Goal: Transaction & Acquisition: Purchase product/service

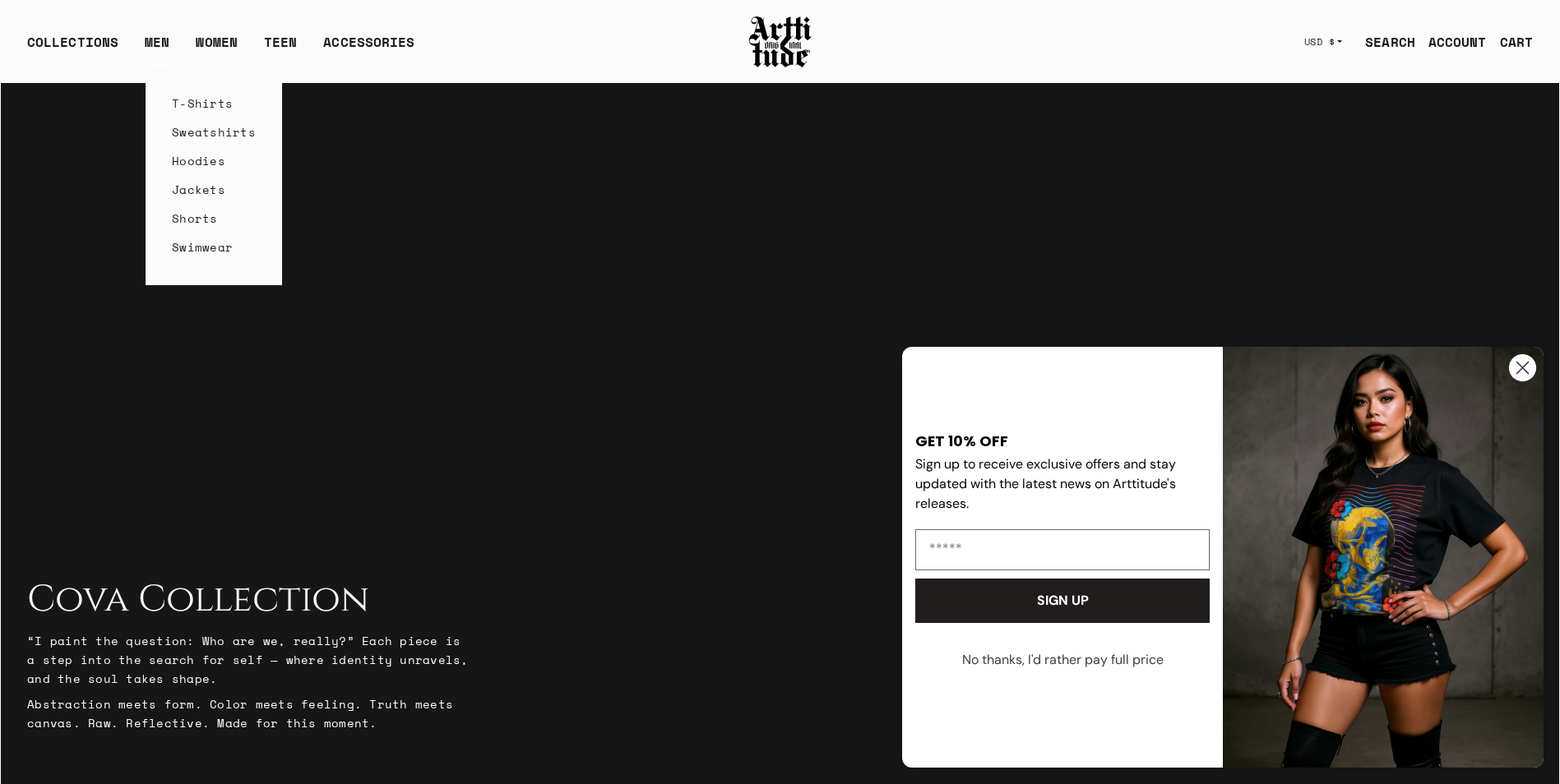
click at [186, 102] on link "T-Shirts" at bounding box center [214, 103] width 84 height 29
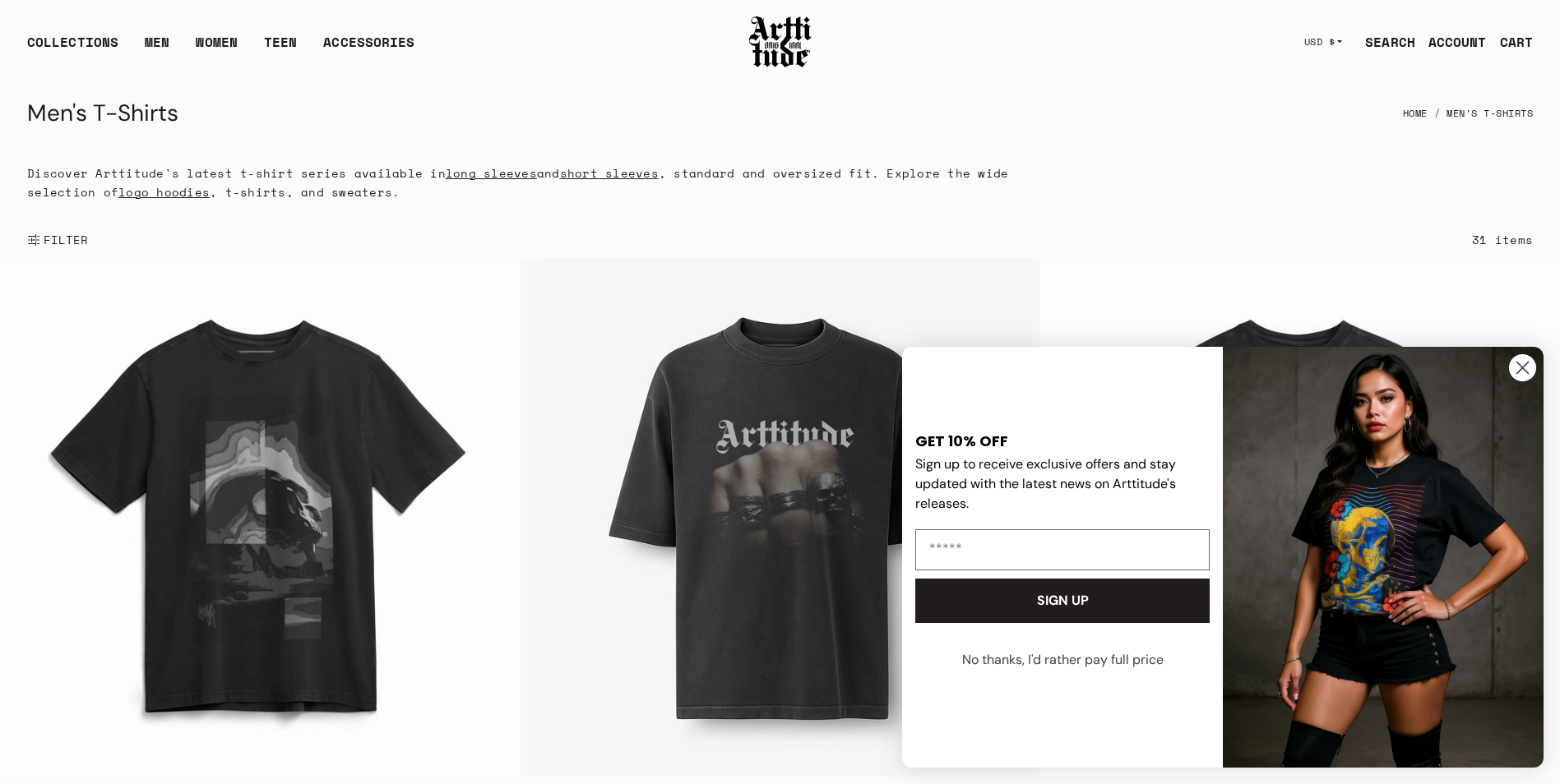
click at [1523, 362] on circle "Close dialog" at bounding box center [1522, 368] width 27 height 27
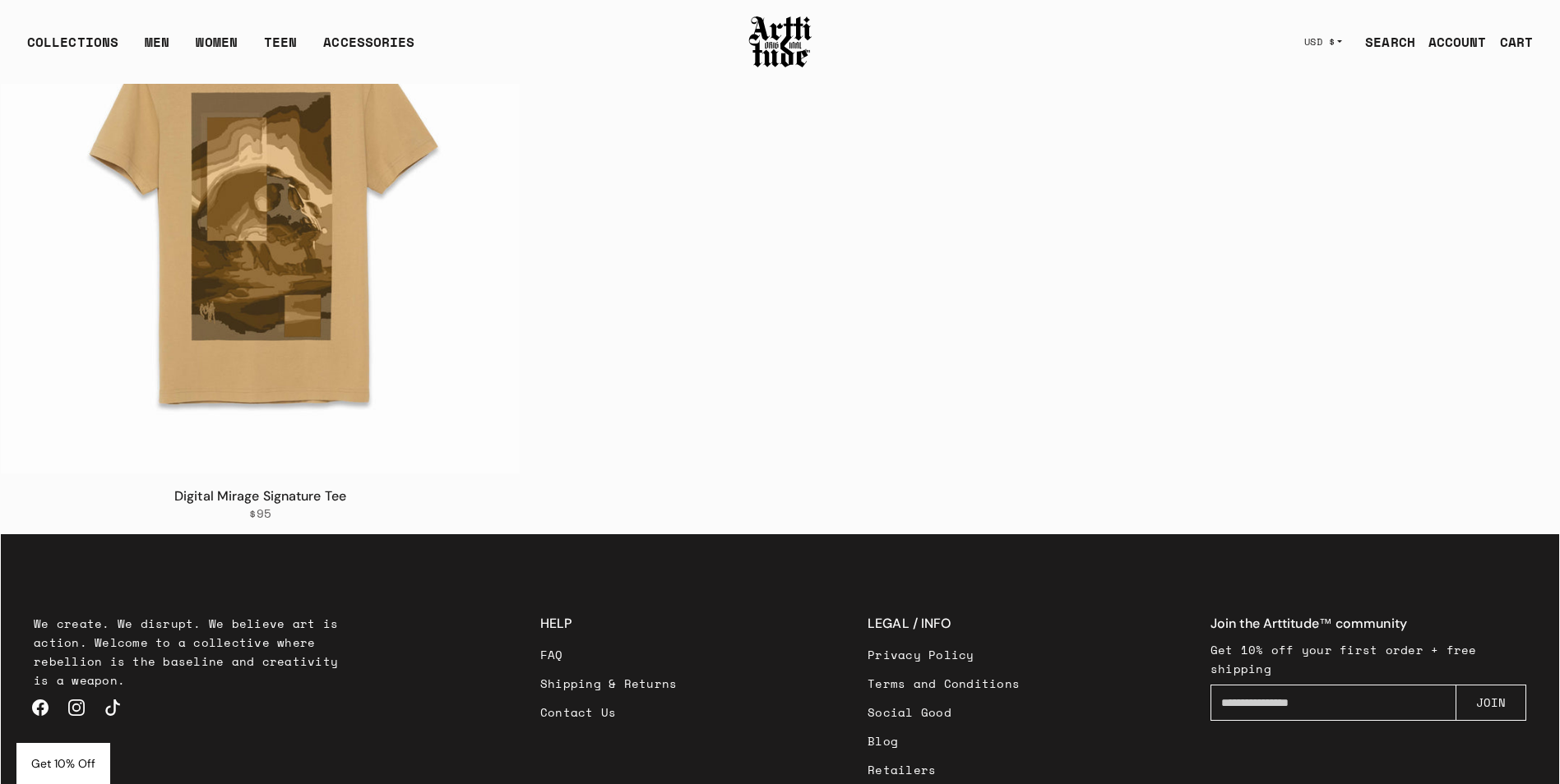
scroll to position [6217, 0]
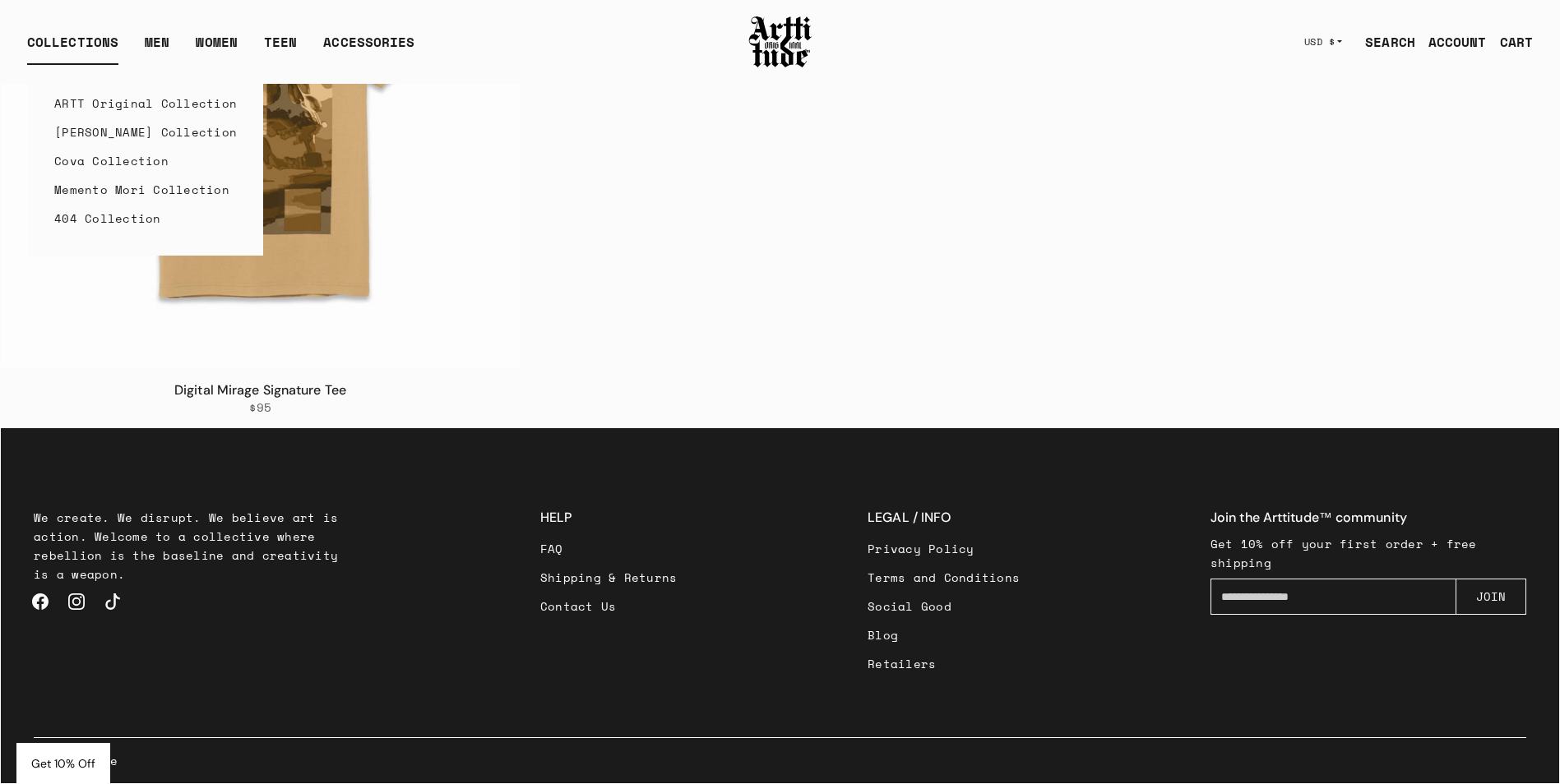
click at [94, 134] on link "[PERSON_NAME] Collection" at bounding box center [146, 132] width 183 height 29
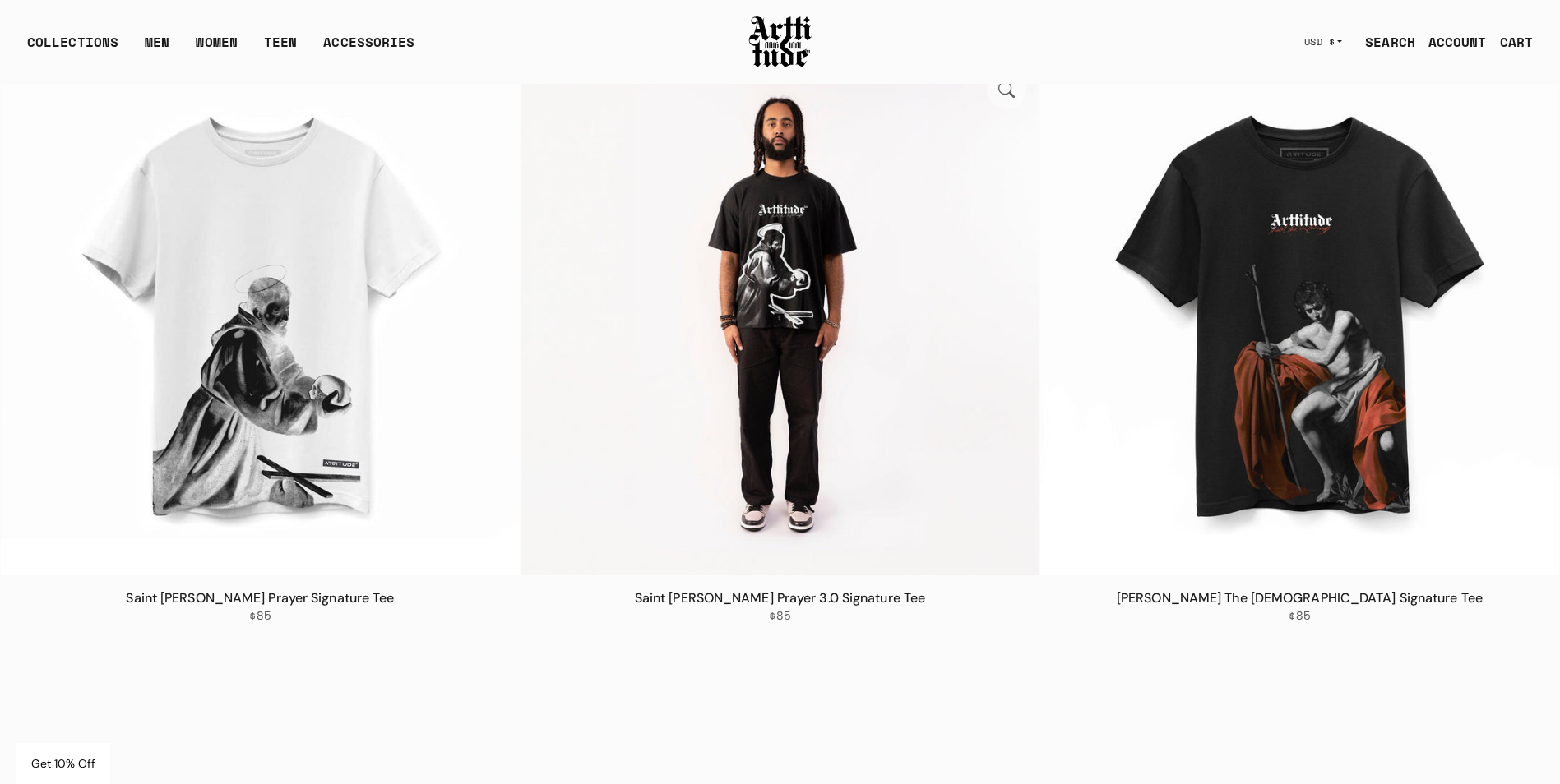
scroll to position [1152, 0]
